Goal: Transaction & Acquisition: Purchase product/service

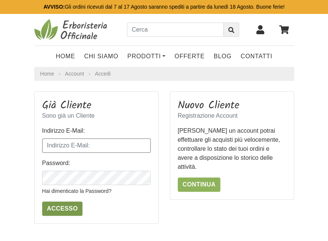
type input "3281664053"
click at [70, 209] on input "Accesso" at bounding box center [62, 209] width 41 height 14
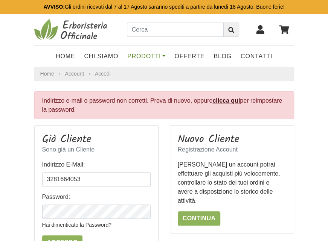
click at [163, 56] on link "Prodotti" at bounding box center [146, 56] width 47 height 15
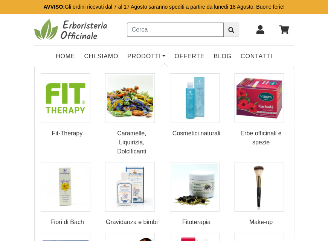
click at [168, 32] on input "text" at bounding box center [175, 30] width 97 height 14
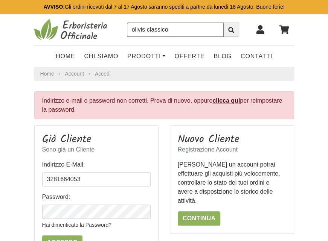
type input "olivis classico"
click at [230, 29] on icon "submit" at bounding box center [231, 30] width 6 height 6
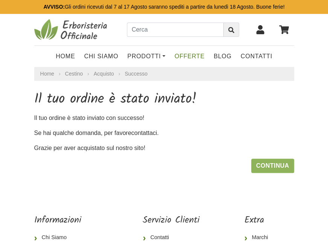
click at [200, 59] on link "OFFERTE" at bounding box center [189, 56] width 39 height 15
